Goal: Task Accomplishment & Management: Manage account settings

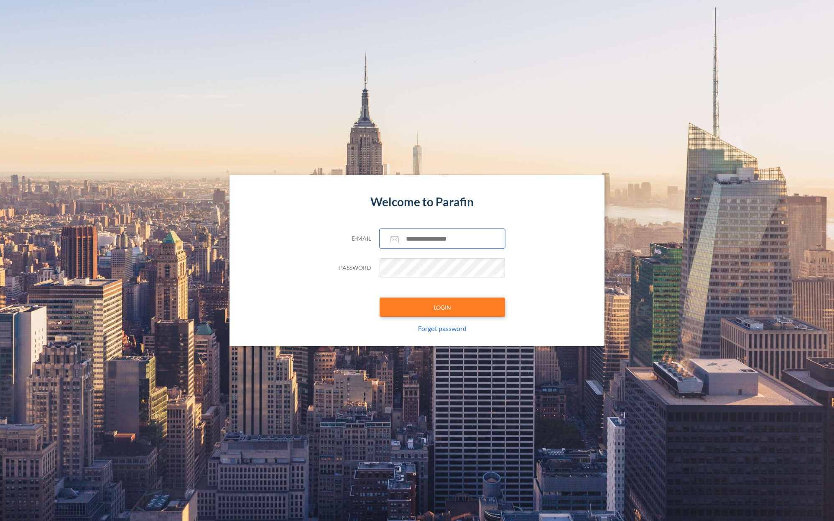
click at [408, 244] on input "text" at bounding box center [442, 238] width 125 height 19
paste input "**********"
type input "**********"
click at [424, 304] on button "LOGIN" at bounding box center [442, 306] width 125 height 19
